Goal: Task Accomplishment & Management: Manage account settings

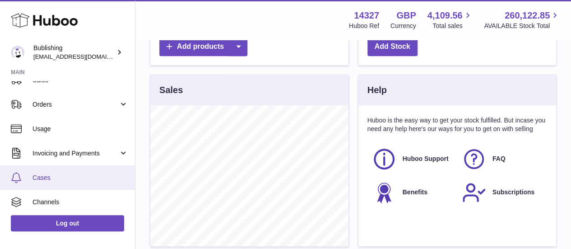
scroll to position [88, 0]
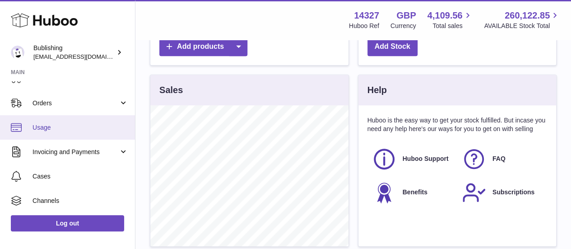
click at [69, 131] on span "Usage" at bounding box center [81, 127] width 96 height 9
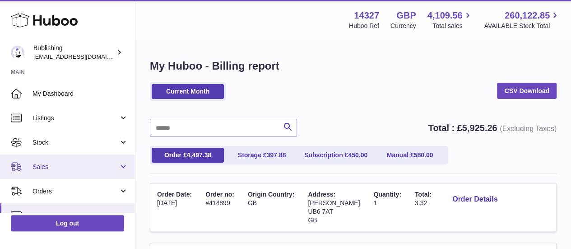
click at [66, 167] on span "Sales" at bounding box center [76, 167] width 86 height 9
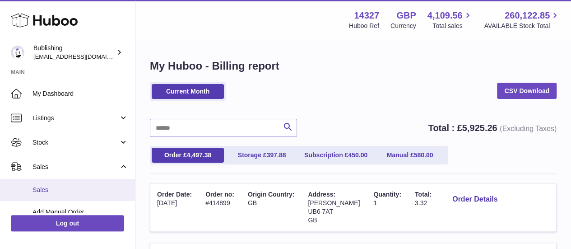
click at [74, 193] on span "Sales" at bounding box center [81, 190] width 96 height 9
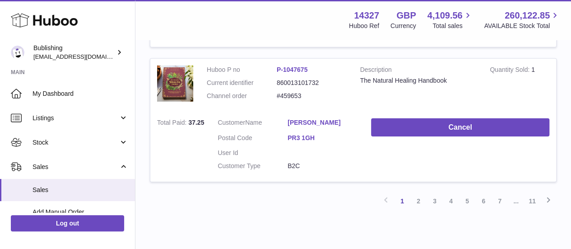
scroll to position [1376, 0]
